Goal: Task Accomplishment & Management: Manage account settings

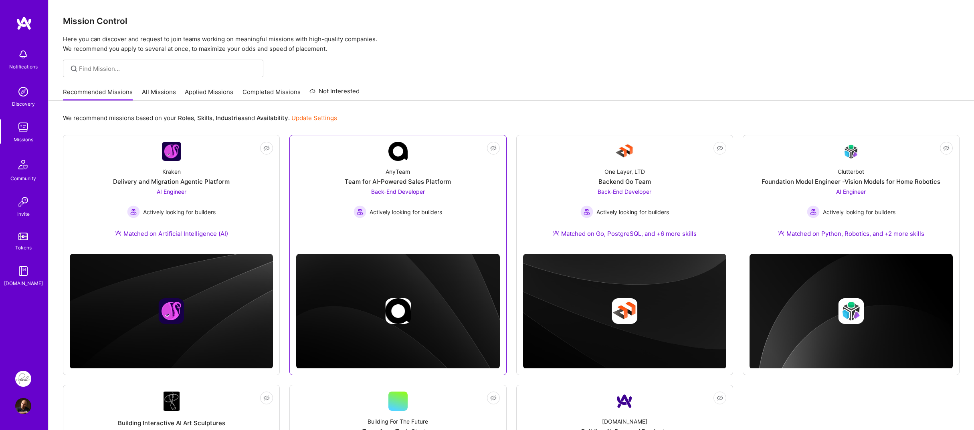
scroll to position [54, 0]
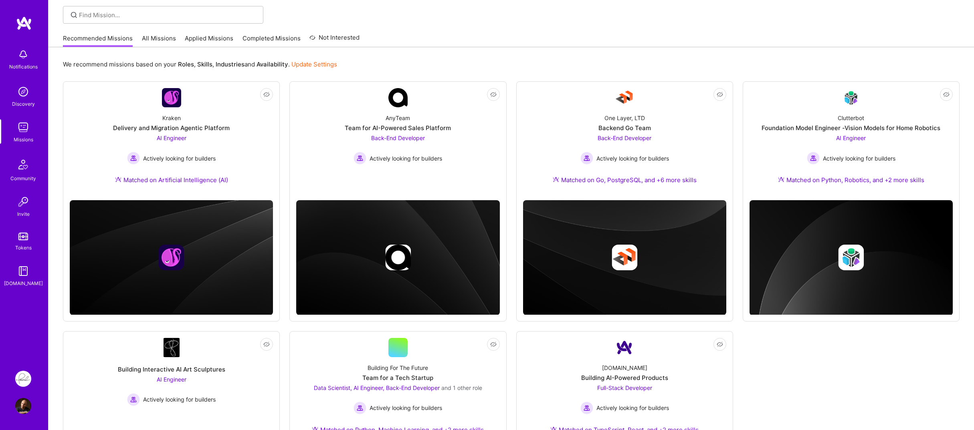
click at [16, 377] on img at bounding box center [23, 379] width 16 height 16
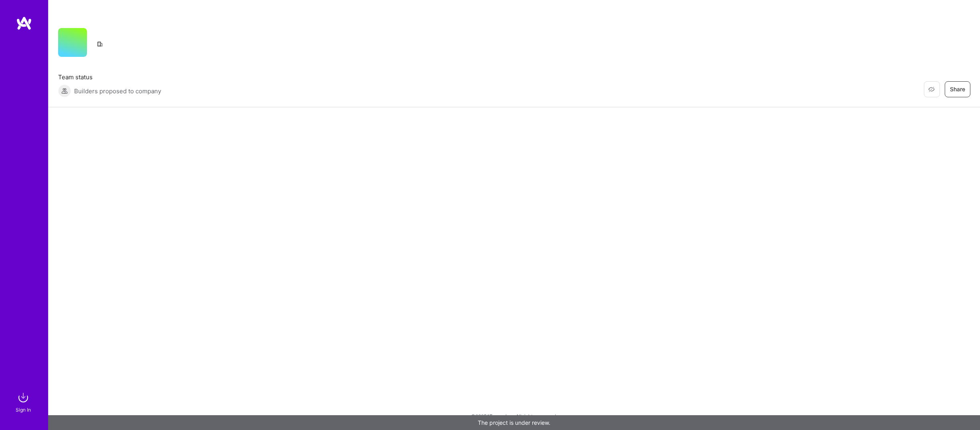
click at [72, 321] on div "Restore Not Interested Share Team status Builders proposed to company Restore N…" at bounding box center [514, 215] width 932 height 430
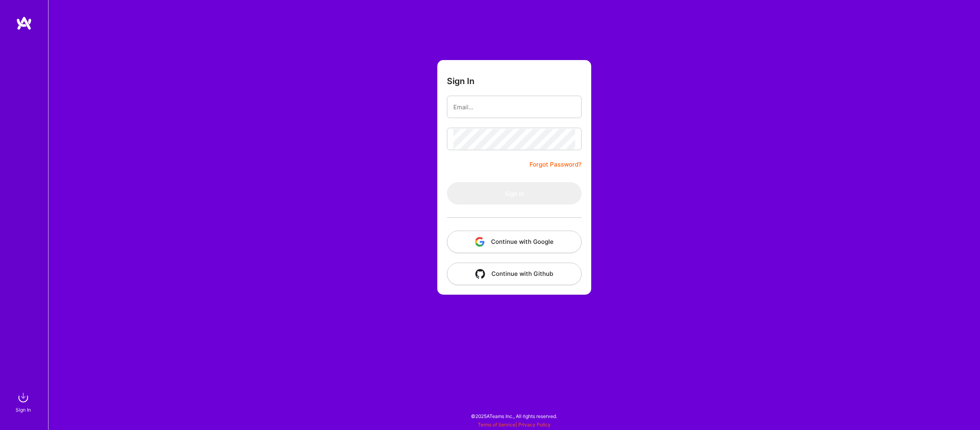
click at [459, 230] on div at bounding box center [514, 218] width 135 height 26
click at [509, 251] on button "Continue with Google" at bounding box center [514, 242] width 135 height 22
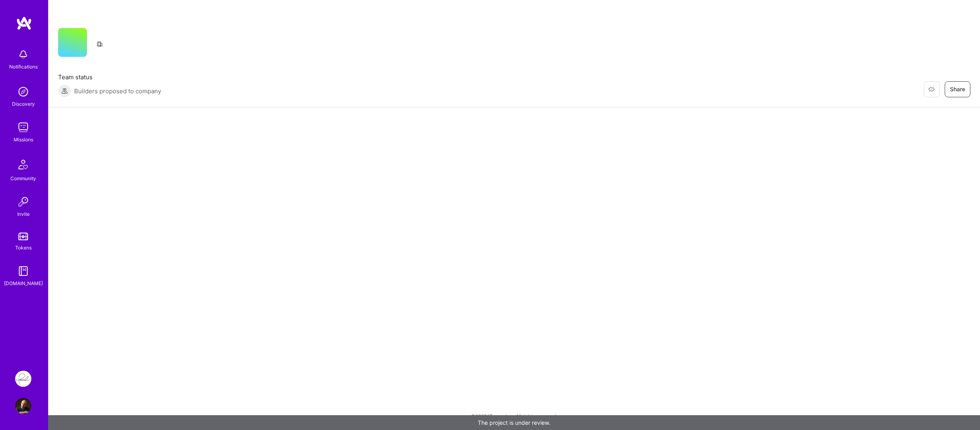
click at [38, 320] on div "Notifications Discovery Missions Community Invite Tokens [DOMAIN_NAME]" at bounding box center [24, 188] width 48 height 344
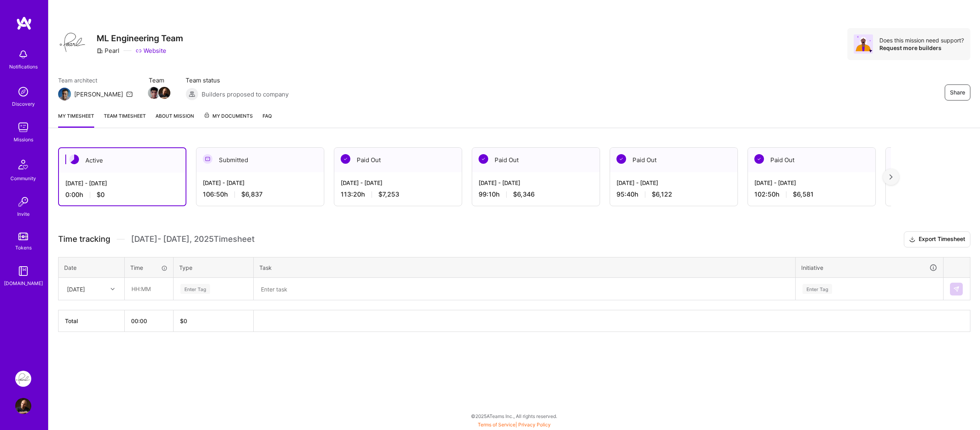
click at [36, 318] on div "Notifications Discovery Missions Community Invite Tokens [DOMAIN_NAME]" at bounding box center [24, 188] width 48 height 344
click at [235, 120] on span "My Documents" at bounding box center [228, 116] width 49 height 9
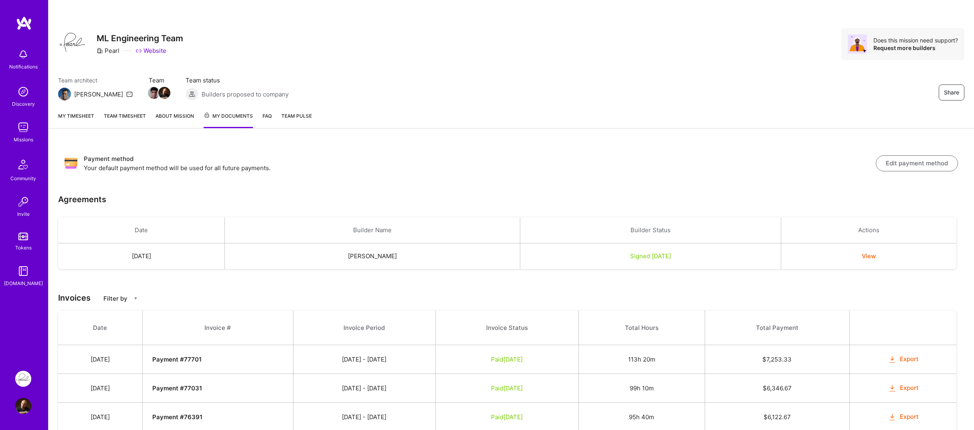
click at [896, 359] on icon "button" at bounding box center [891, 360] width 9 height 9
click at [578, 313] on th "Invoice Status" at bounding box center [506, 328] width 143 height 34
click at [202, 363] on strong "Payment # 77701" at bounding box center [176, 360] width 49 height 8
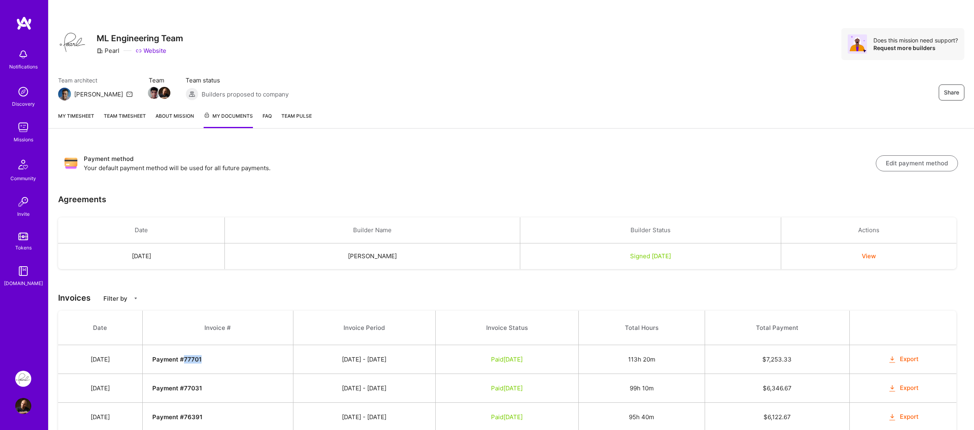
copy strong "77701"
click at [559, 174] on div "Payment method Your default payment method will be used for all future payments…" at bounding box center [511, 163] width 906 height 31
click at [202, 361] on strong "Payment # 77701" at bounding box center [176, 360] width 49 height 8
copy strong "77701"
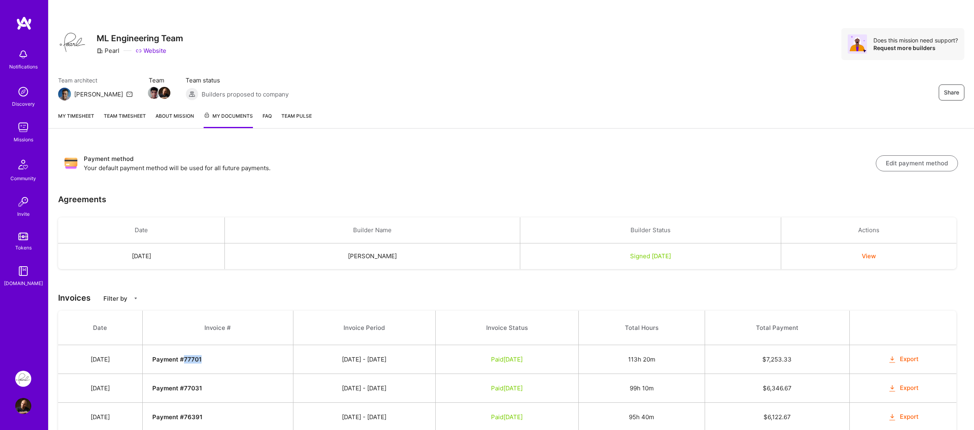
click at [202, 362] on strong "Payment # 77701" at bounding box center [176, 360] width 49 height 8
click at [643, 361] on td "113h 20m" at bounding box center [641, 359] width 126 height 29
click at [679, 360] on td "113h 20m" at bounding box center [641, 359] width 126 height 29
drag, startPoint x: 679, startPoint y: 360, endPoint x: 649, endPoint y: 360, distance: 29.7
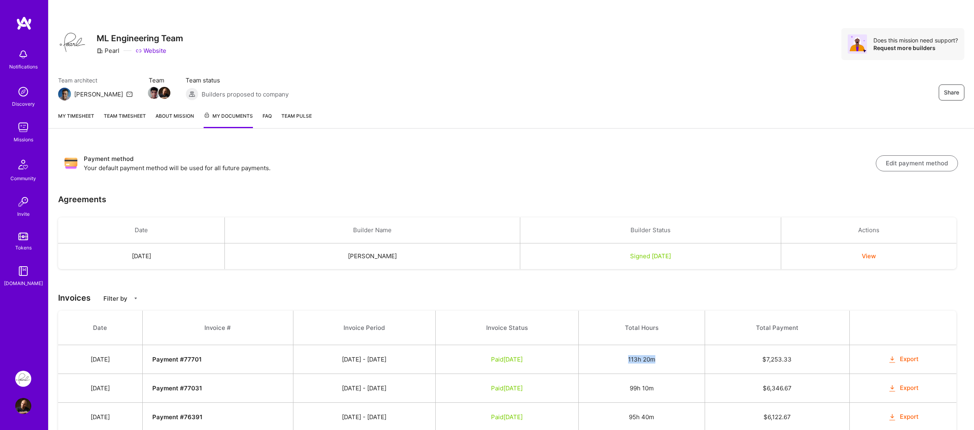
click at [649, 360] on td "113h 20m" at bounding box center [641, 359] width 126 height 29
copy td "113h 20m"
